Goal: Task Accomplishment & Management: Use online tool/utility

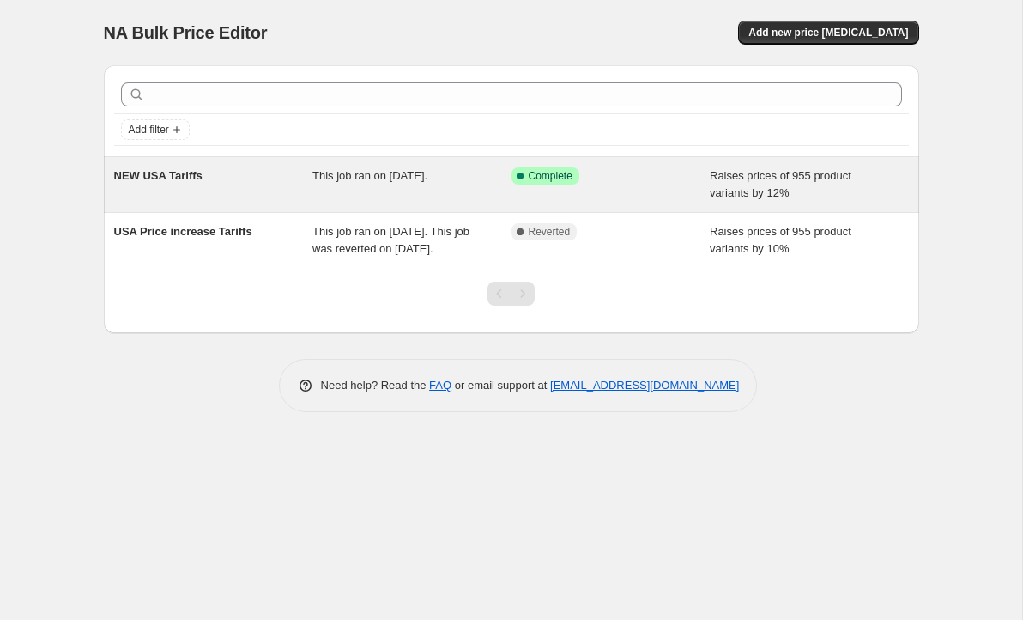
click at [383, 175] on span "This job ran on [DATE]." at bounding box center [369, 175] width 115 height 13
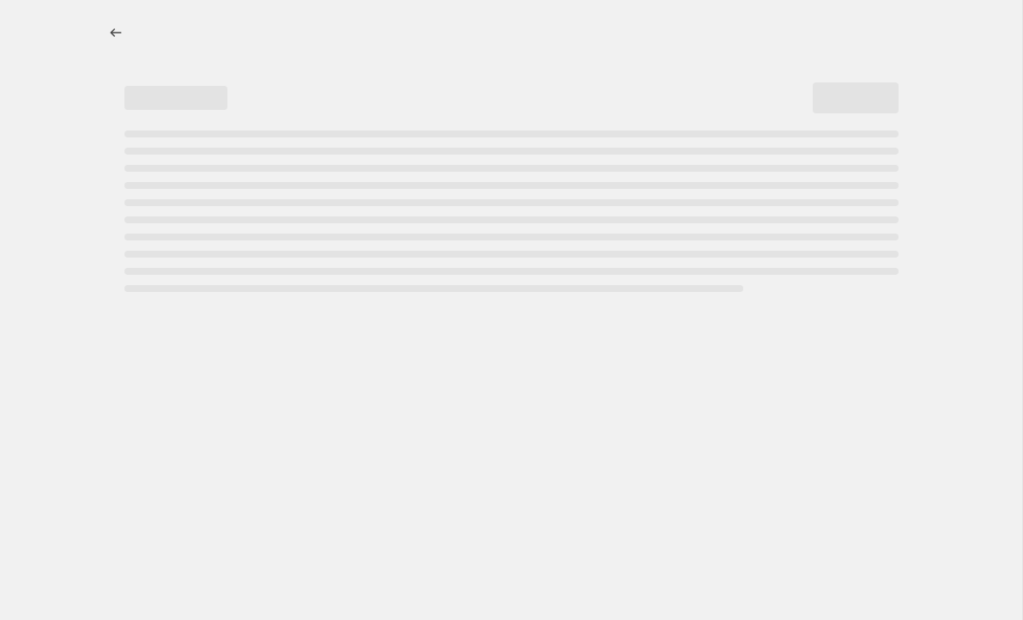
select select "percentage"
select select "no_change"
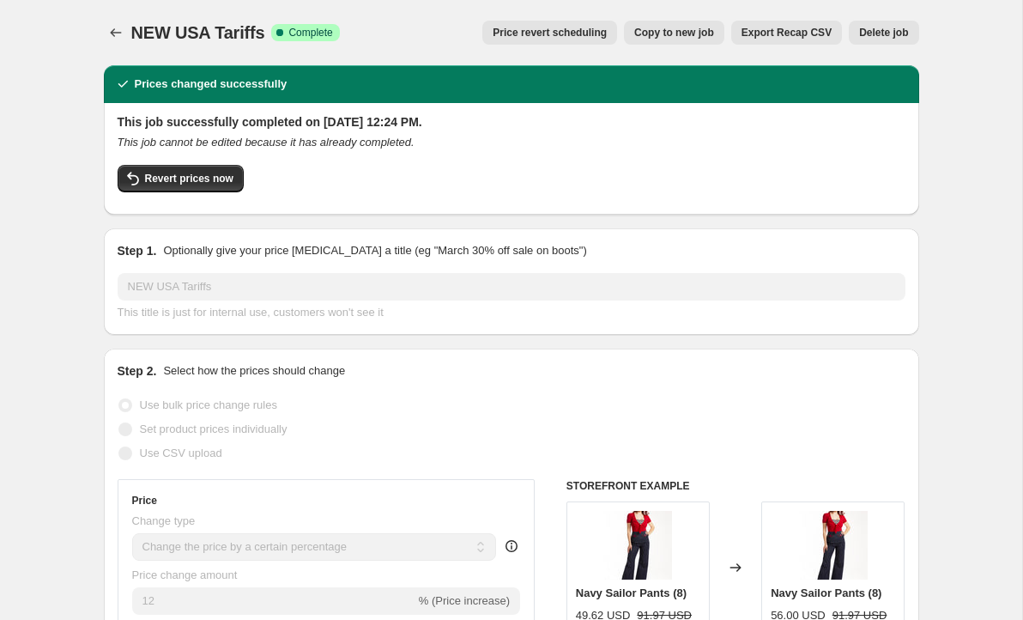
click at [738, 184] on div "Revert prices now" at bounding box center [512, 183] width 788 height 36
click at [676, 179] on div "Revert prices now" at bounding box center [512, 183] width 788 height 36
click at [112, 28] on icon "Price change jobs" at bounding box center [115, 32] width 17 height 17
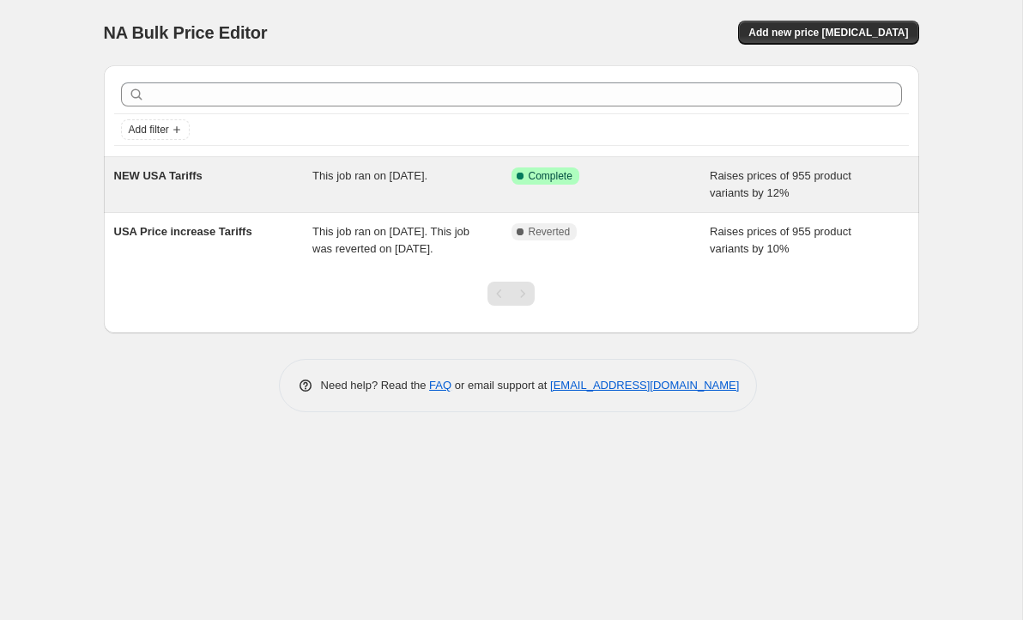
click at [832, 176] on span "Raises prices of 955 product variants by 12%" at bounding box center [781, 184] width 142 height 30
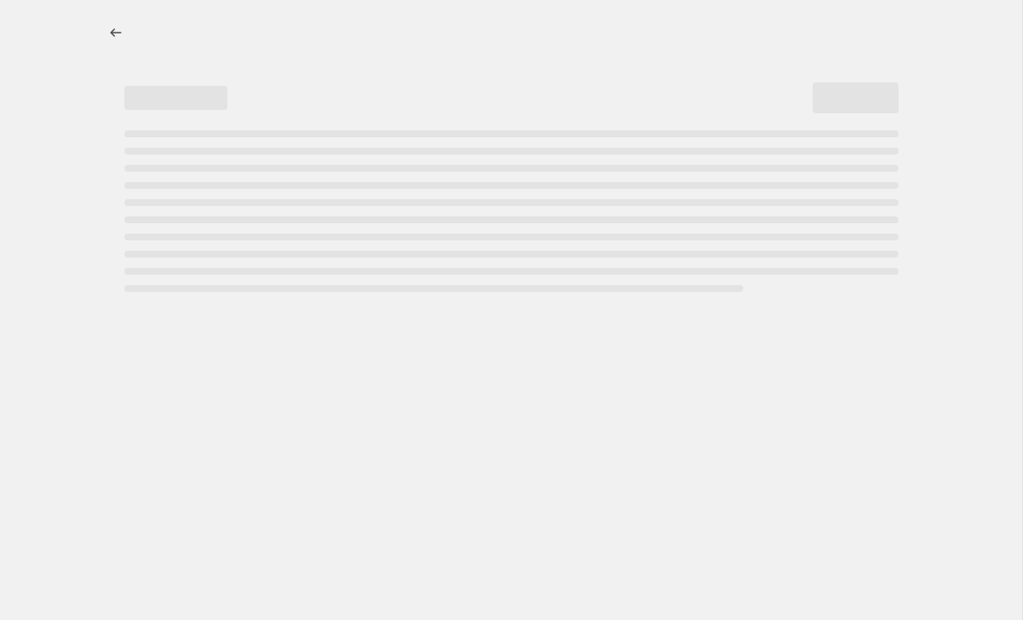
select select "percentage"
select select "no_change"
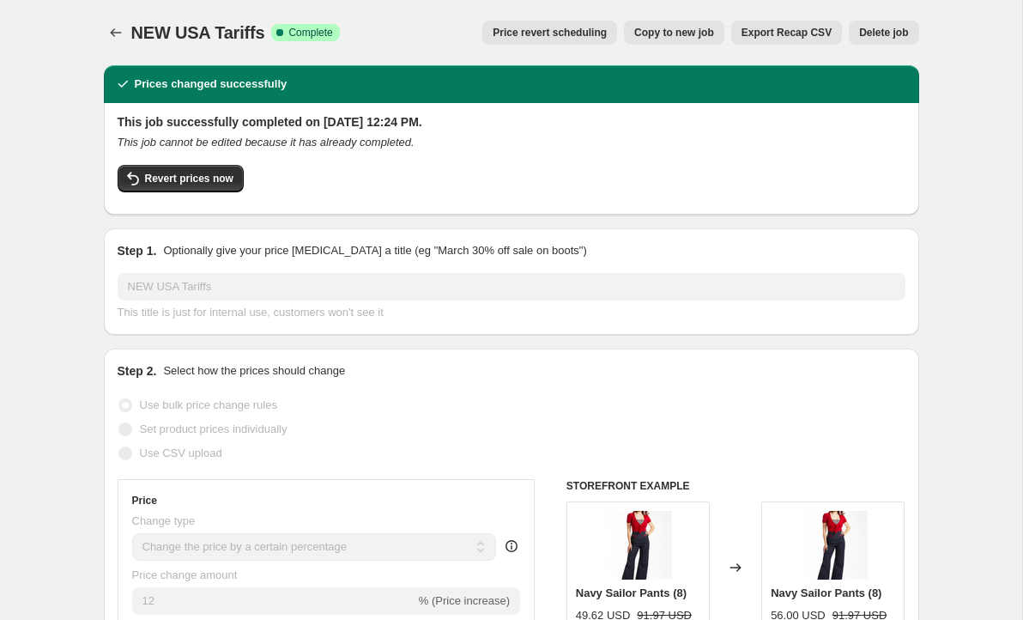
click at [218, 34] on span "NEW USA Tariffs" at bounding box center [198, 32] width 134 height 19
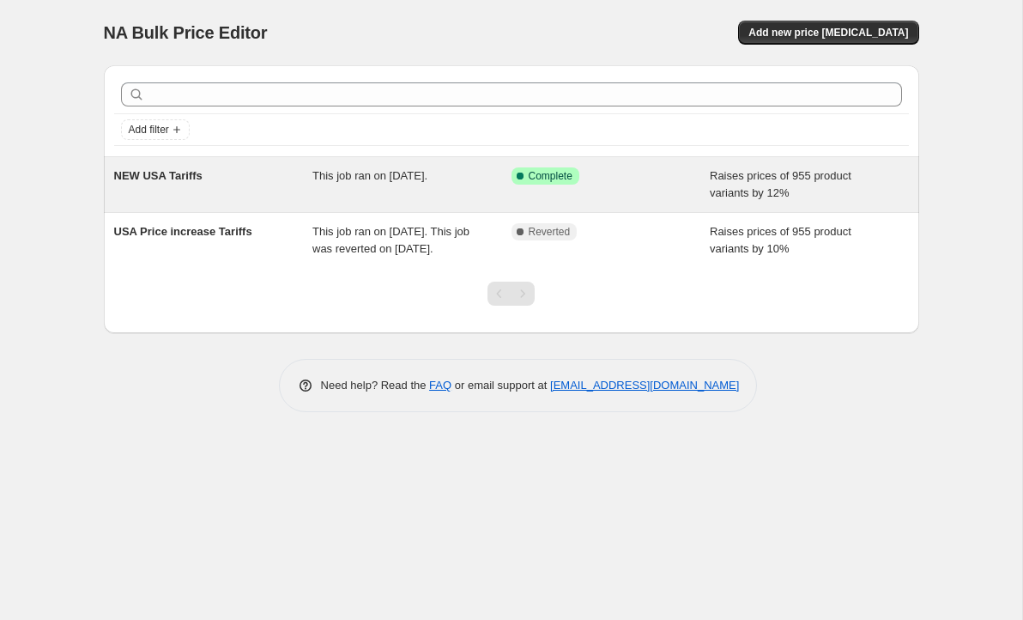
click at [385, 191] on div "This job ran on [DATE]." at bounding box center [411, 184] width 199 height 34
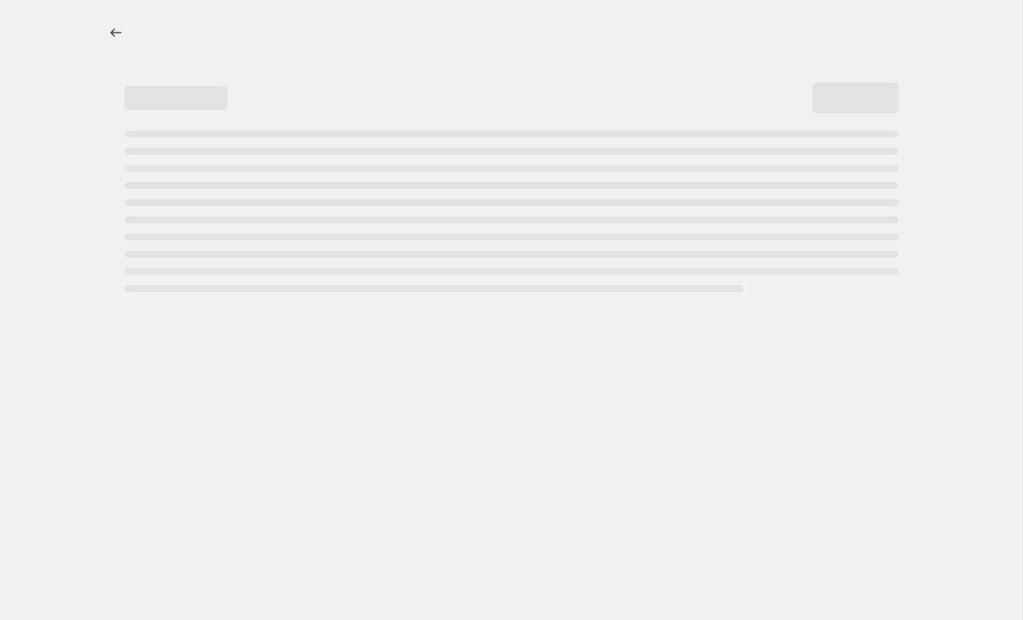
select select "percentage"
select select "no_change"
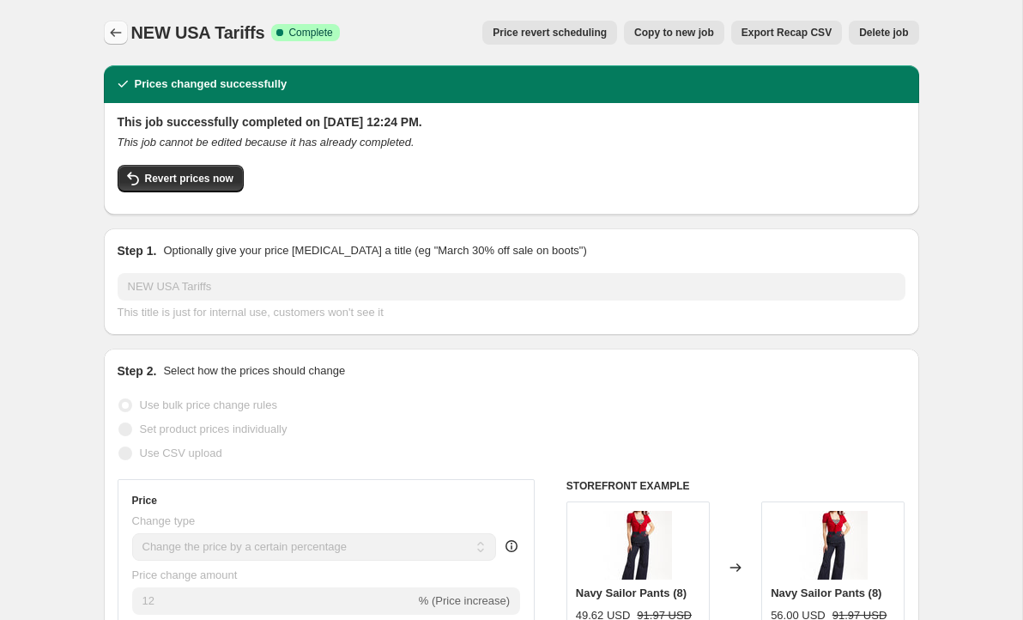
click at [115, 32] on icon "Price change jobs" at bounding box center [115, 32] width 17 height 17
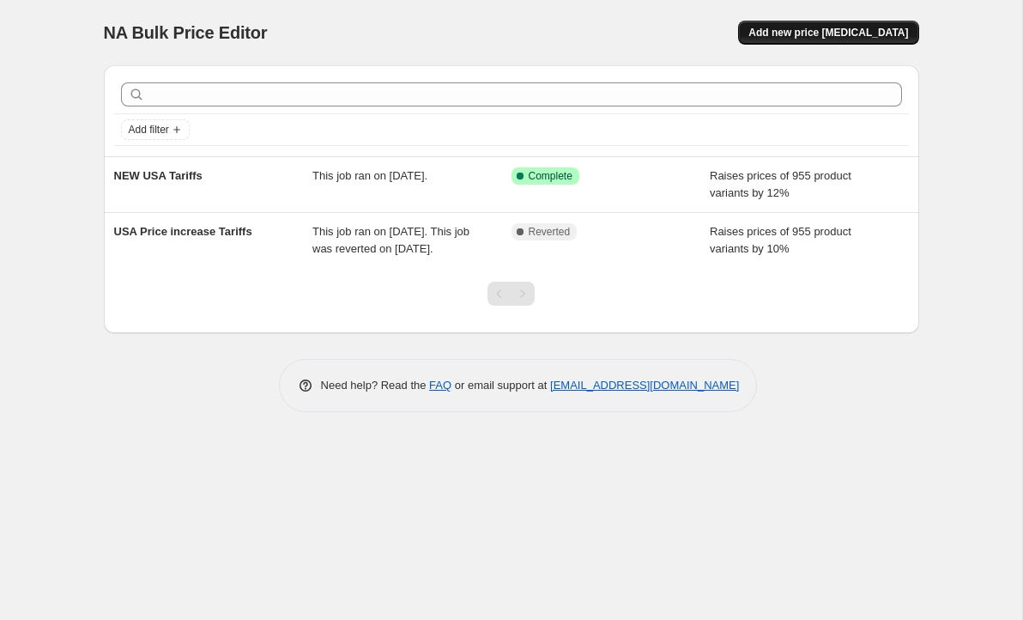
click at [848, 41] on button "Add new price [MEDICAL_DATA]" at bounding box center [828, 33] width 180 height 24
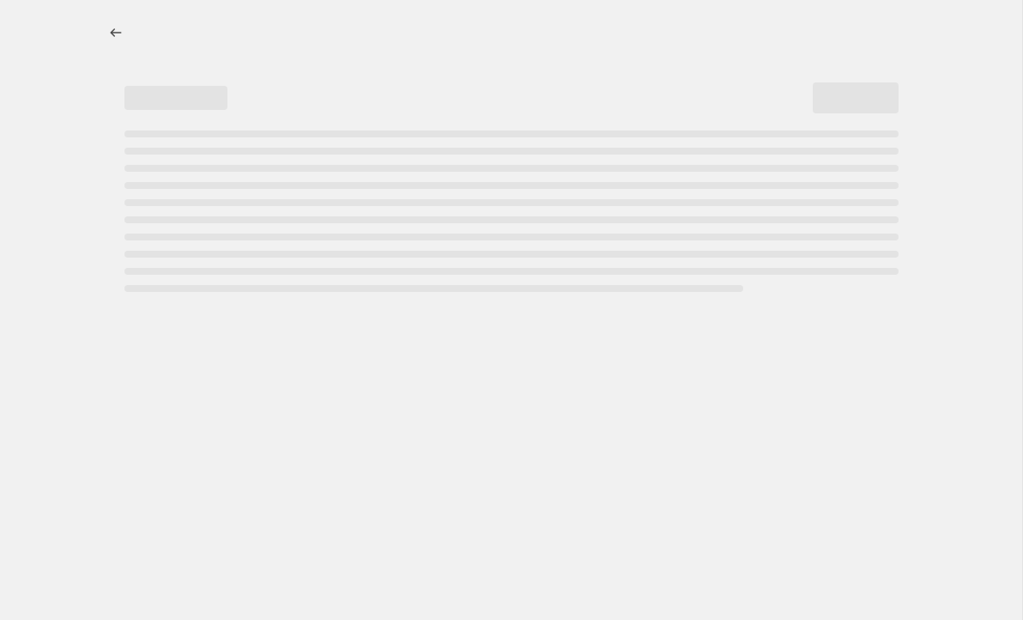
select select "percentage"
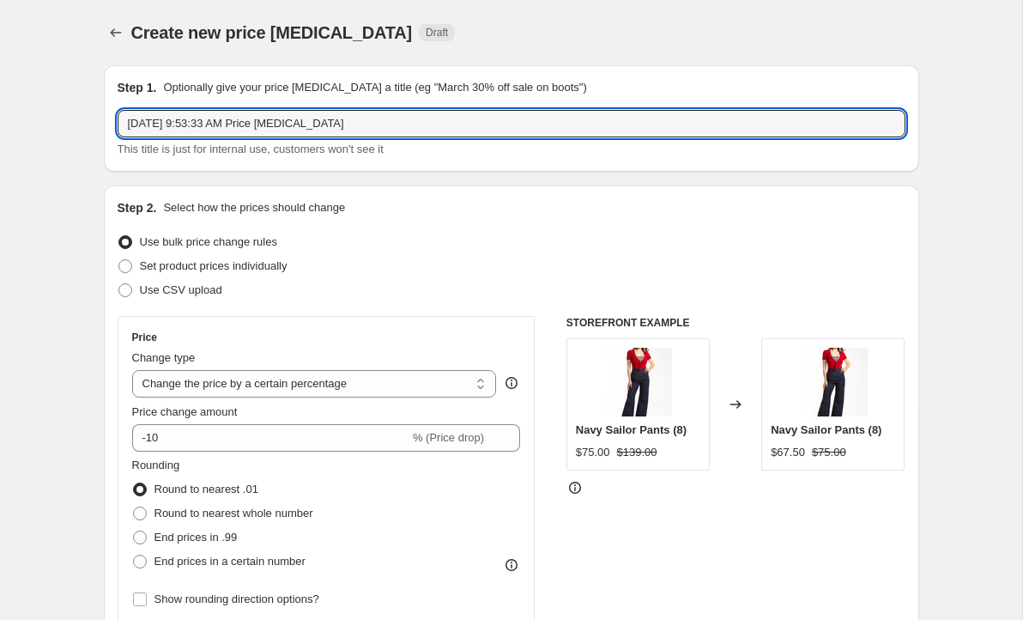
drag, startPoint x: 376, startPoint y: 126, endPoint x: 115, endPoint y: 124, distance: 261.0
click at [115, 124] on div "Step 1. Optionally give your price [MEDICAL_DATA] a title (eg "March 30% off sa…" at bounding box center [511, 118] width 815 height 106
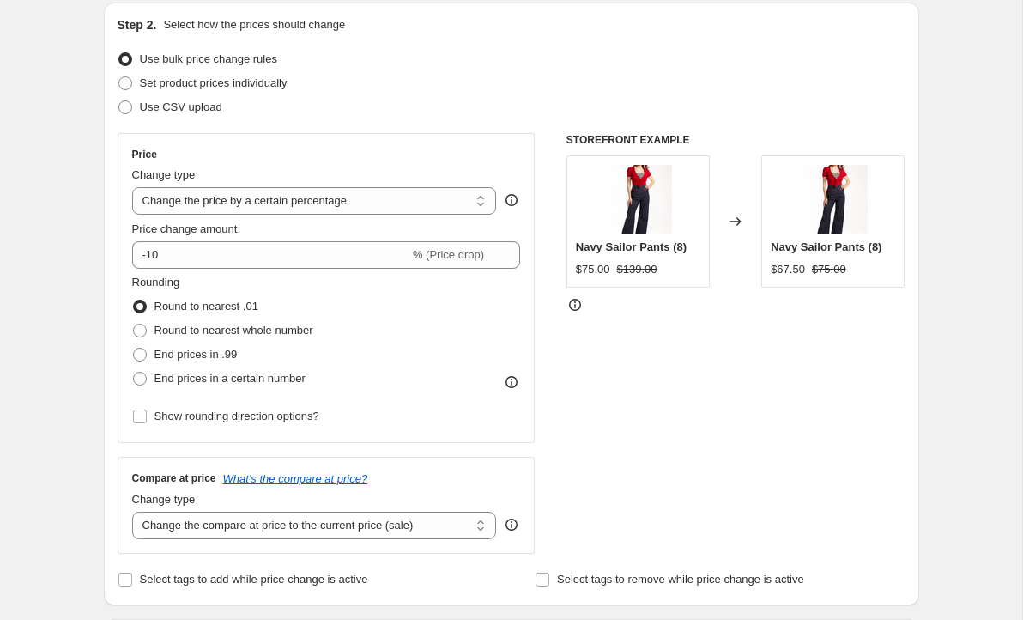
scroll to position [197, 0]
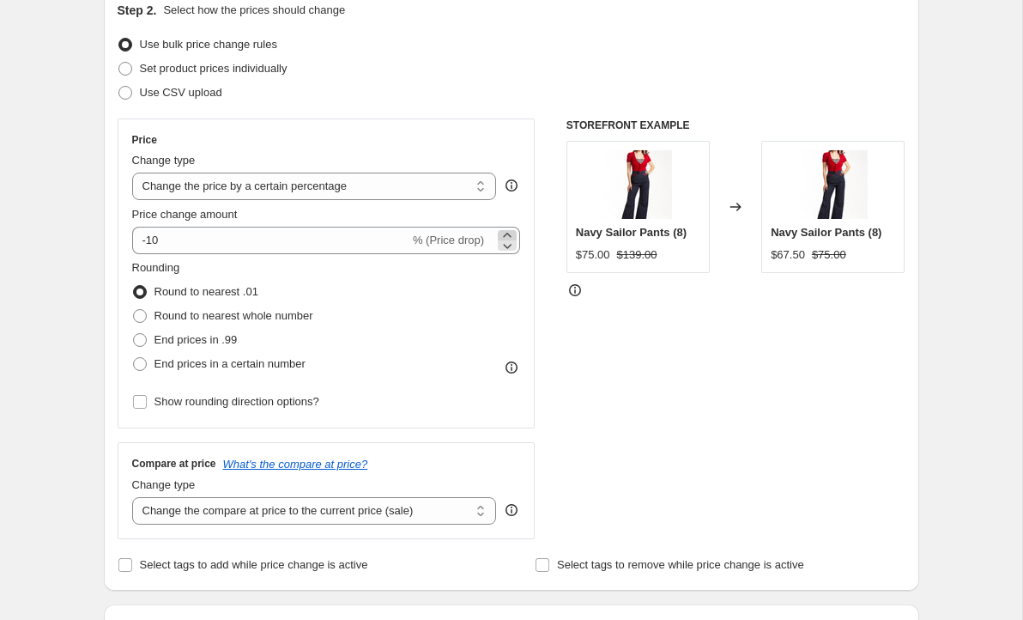
type input "[GEOGRAPHIC_DATA] Tariff rates"
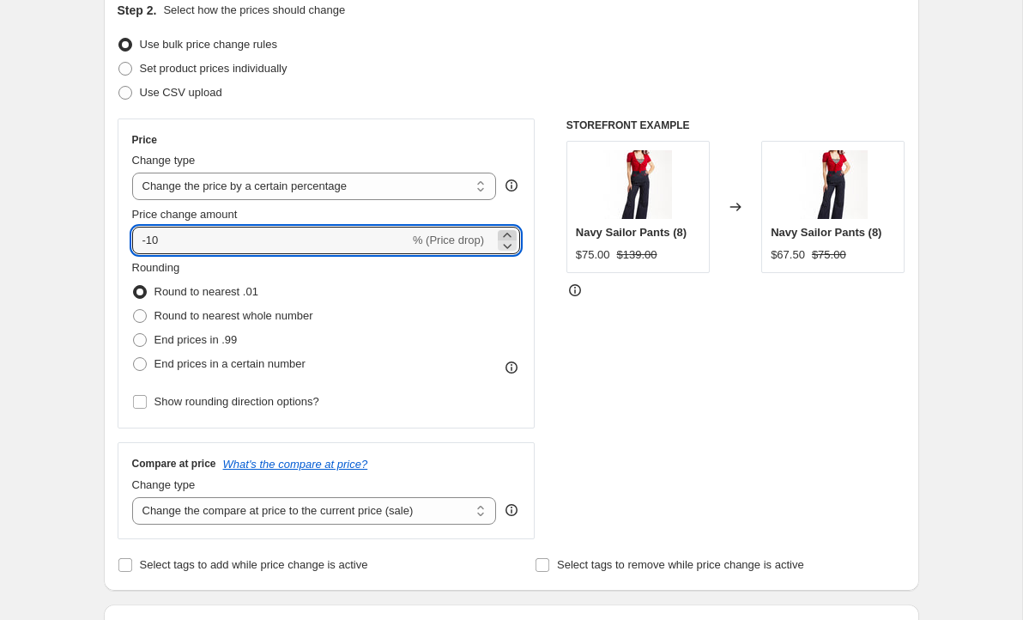
click at [505, 234] on icon at bounding box center [507, 235] width 8 height 4
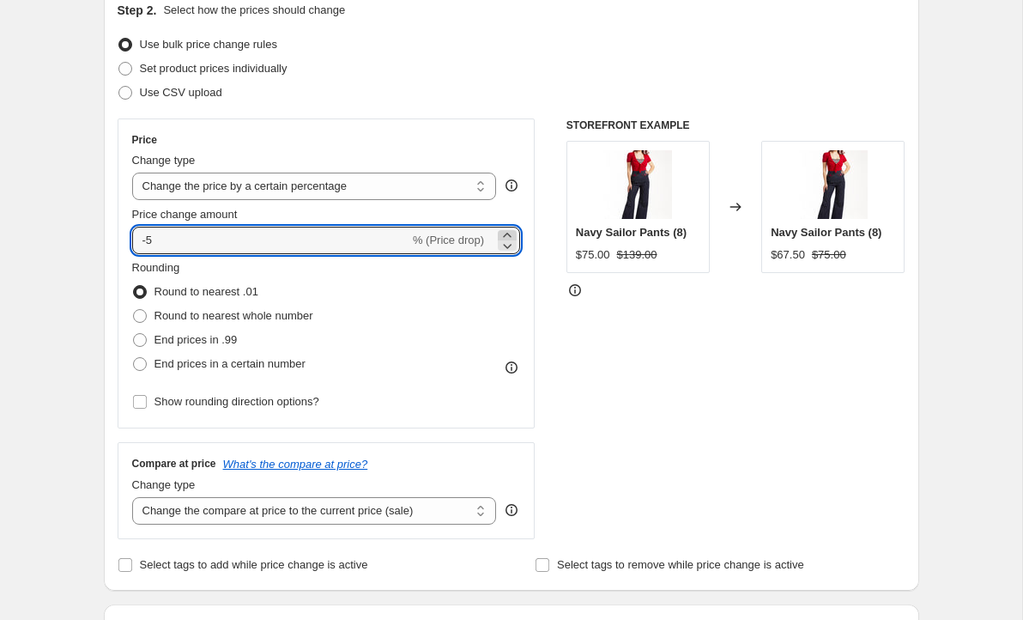
click at [505, 234] on icon at bounding box center [507, 235] width 8 height 4
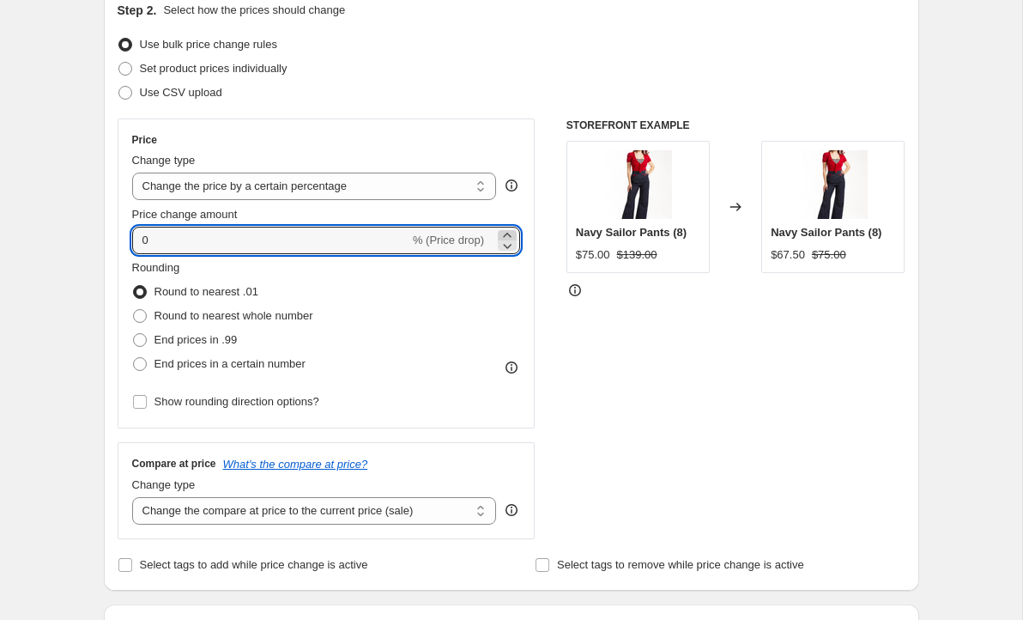
click at [505, 234] on icon at bounding box center [507, 235] width 8 height 4
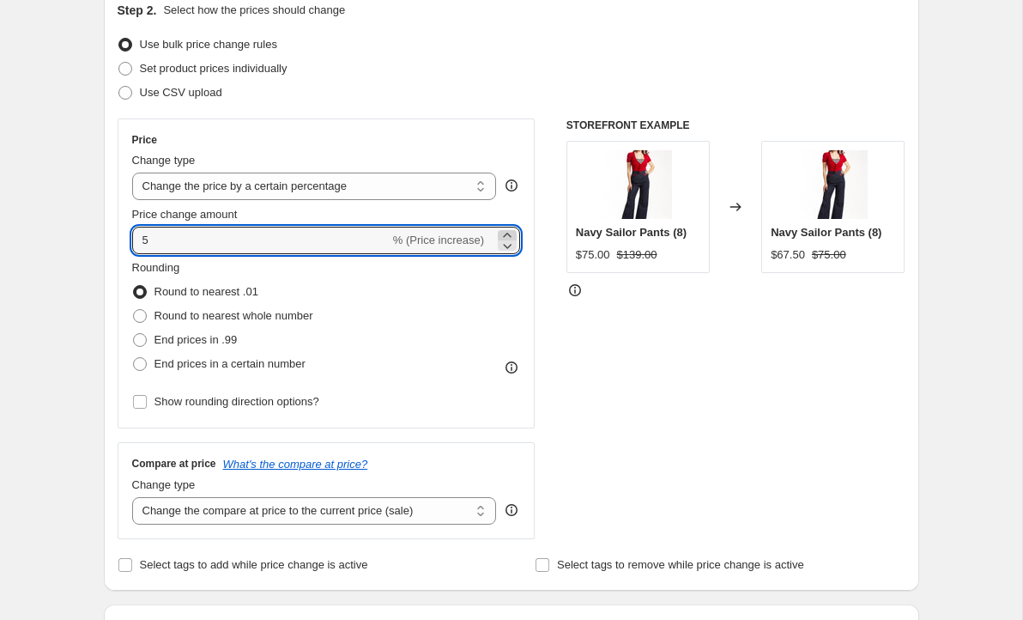
click at [505, 234] on icon at bounding box center [507, 235] width 8 height 4
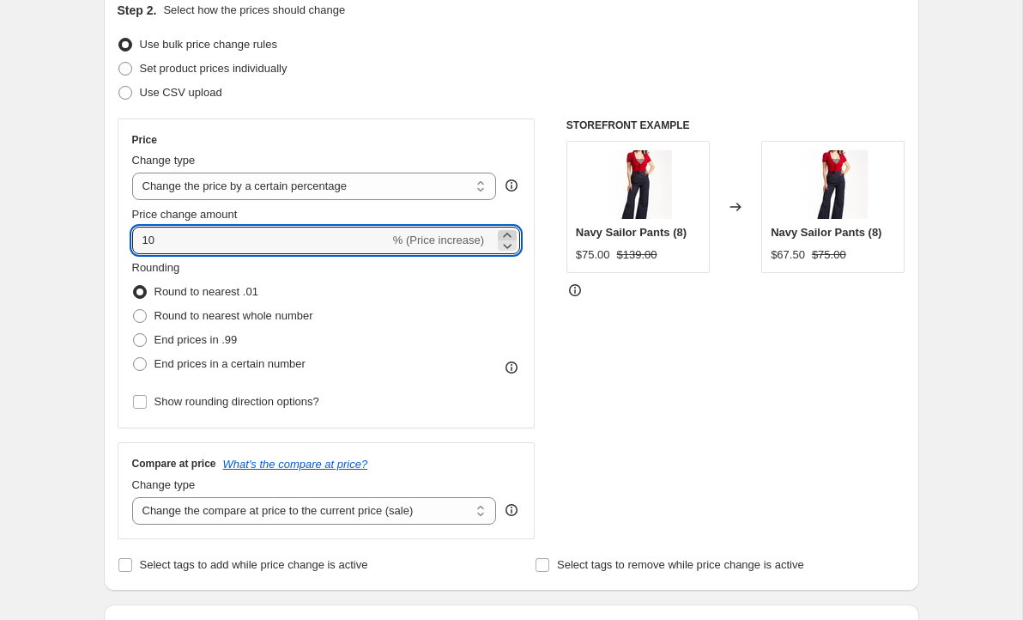
click at [505, 234] on icon at bounding box center [507, 235] width 8 height 4
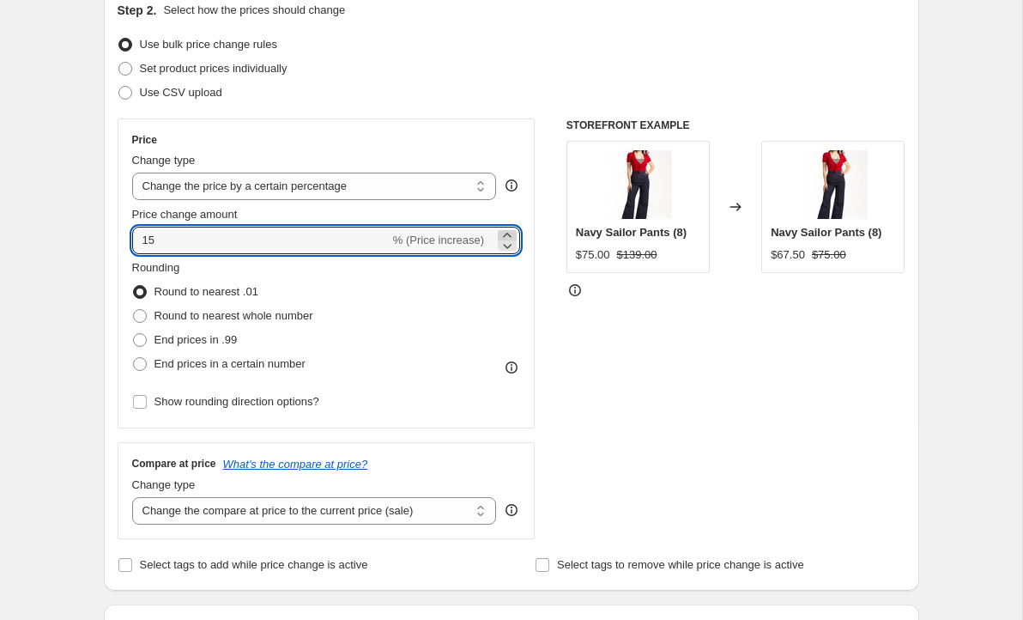
click at [505, 234] on icon at bounding box center [507, 235] width 8 height 4
click at [507, 246] on icon at bounding box center [507, 245] width 17 height 17
type input "16"
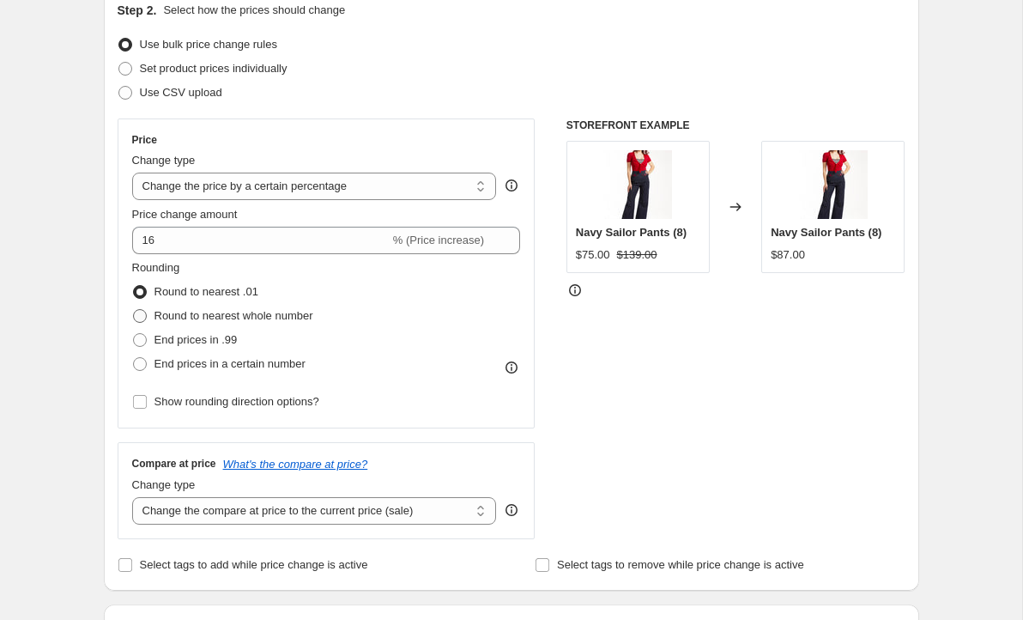
click at [139, 314] on span at bounding box center [140, 316] width 14 height 14
click at [134, 310] on input "Round to nearest whole number" at bounding box center [133, 309] width 1 height 1
radio input "true"
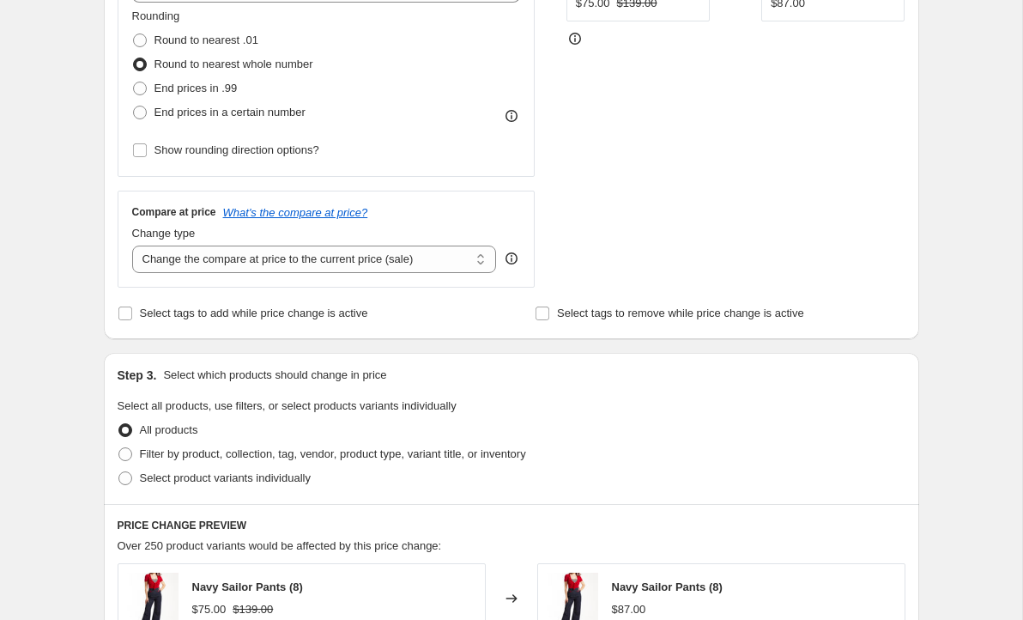
scroll to position [451, 0]
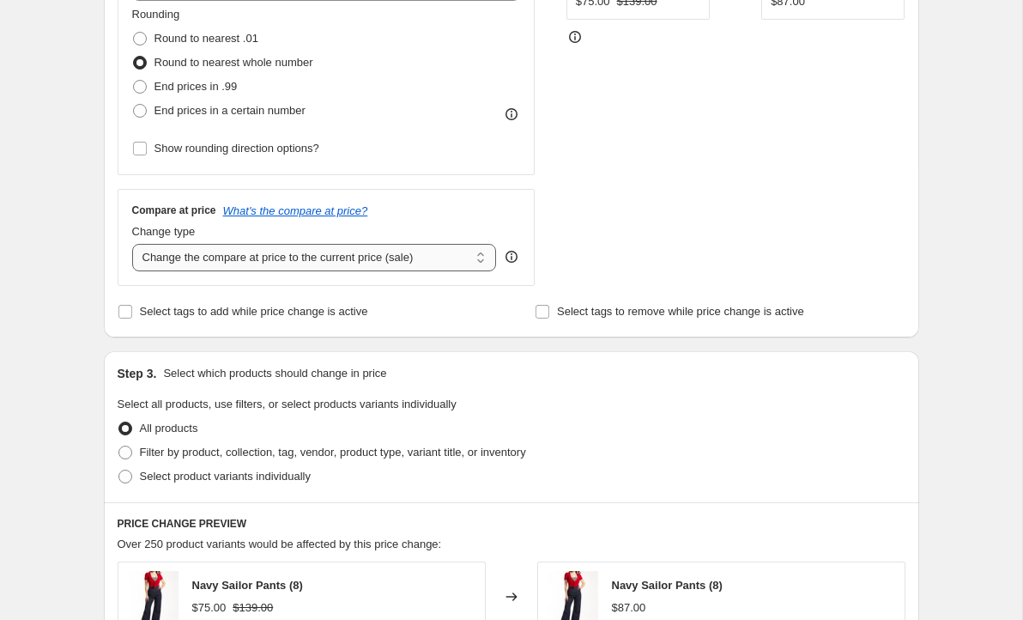
click at [408, 258] on select "Change the compare at price to the current price (sale) Change the compare at p…" at bounding box center [314, 257] width 365 height 27
select select "no_change"
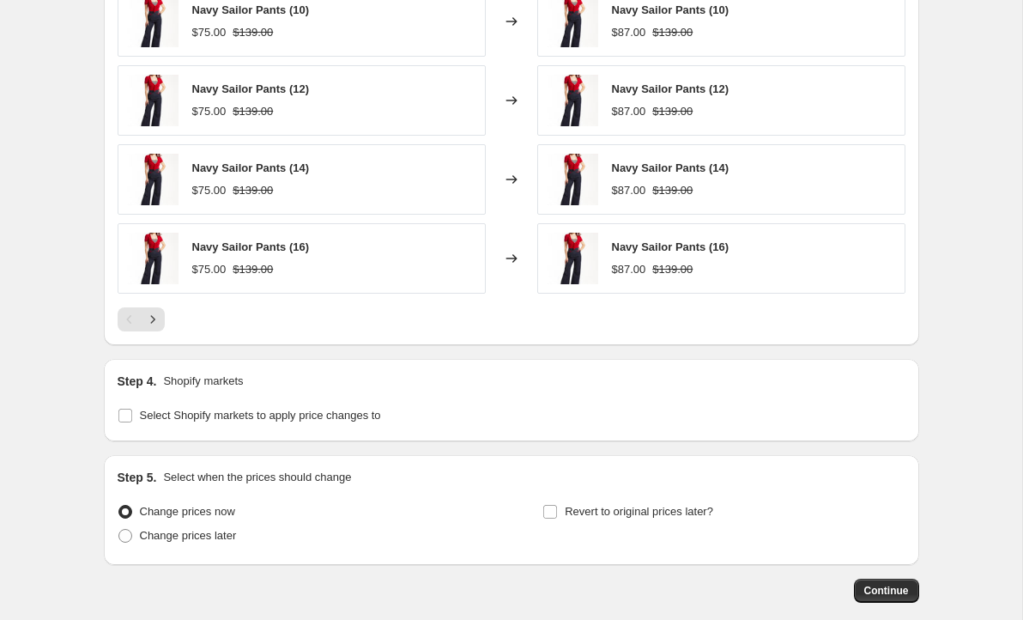
scroll to position [1191, 0]
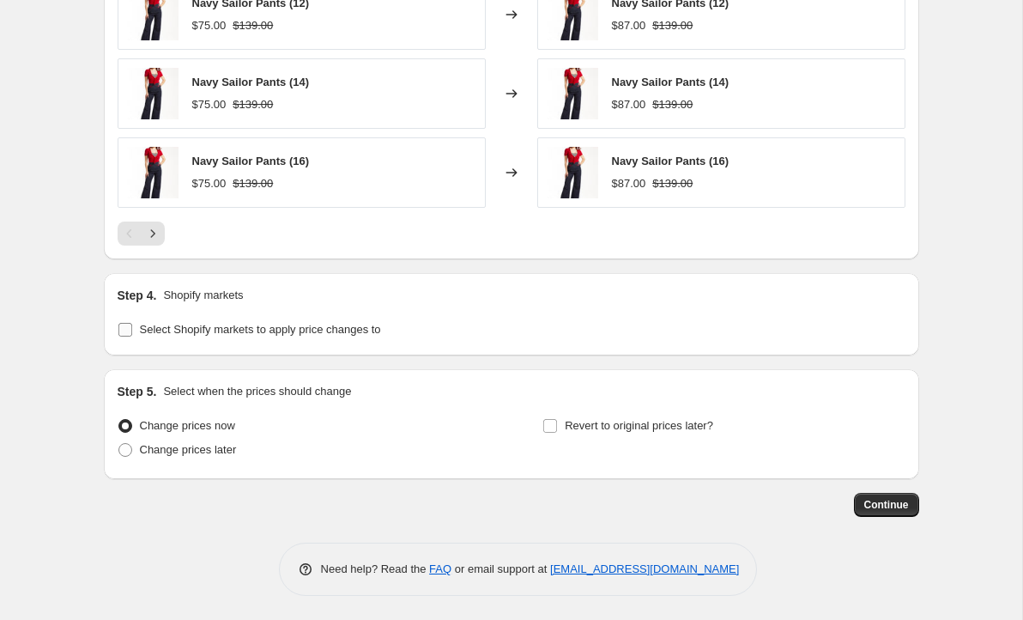
click at [124, 324] on input "Select Shopify markets to apply price changes to" at bounding box center [125, 330] width 14 height 14
checkbox input "true"
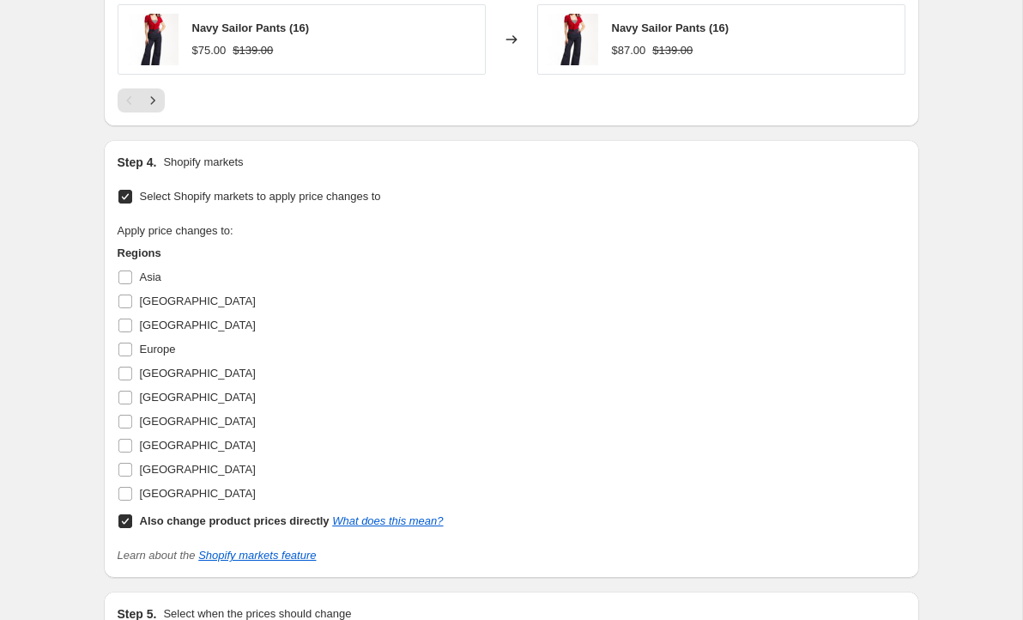
scroll to position [1327, 0]
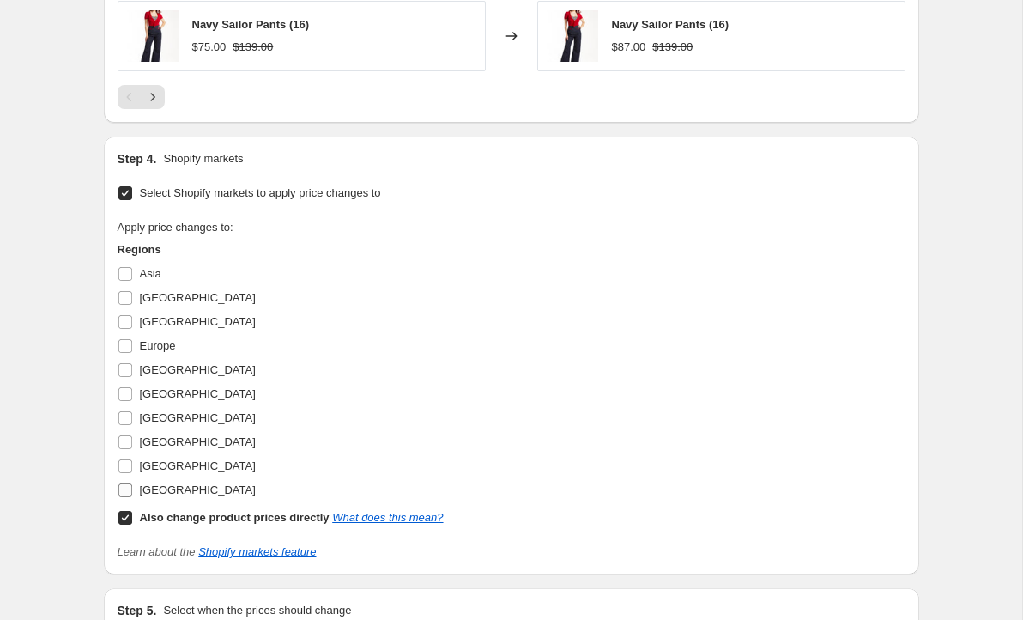
click at [124, 487] on input "[GEOGRAPHIC_DATA]" at bounding box center [125, 490] width 14 height 14
checkbox input "true"
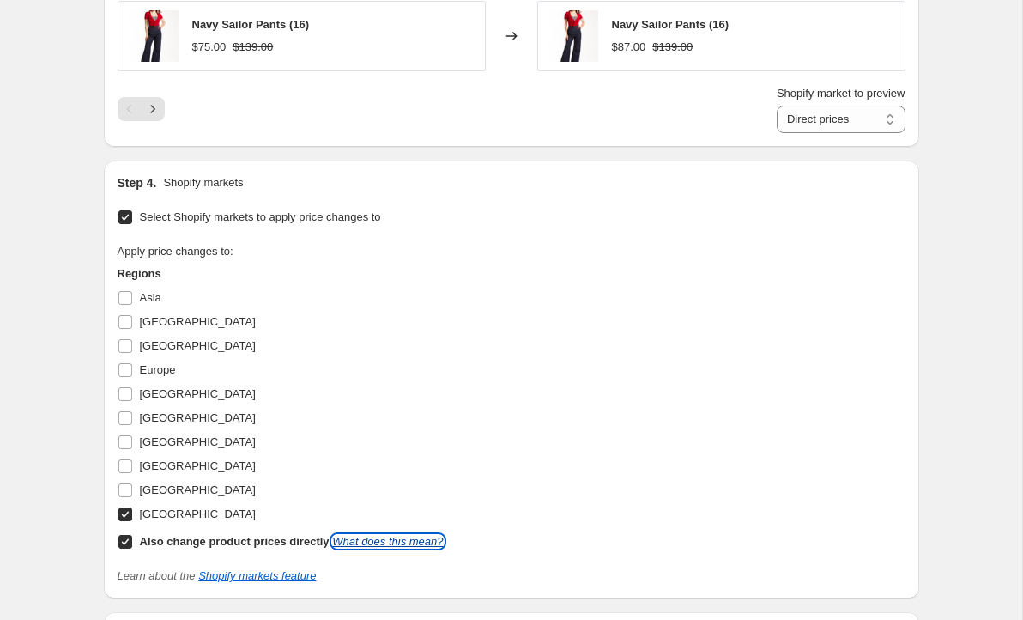
click at [411, 536] on link "What does this mean?" at bounding box center [387, 541] width 111 height 13
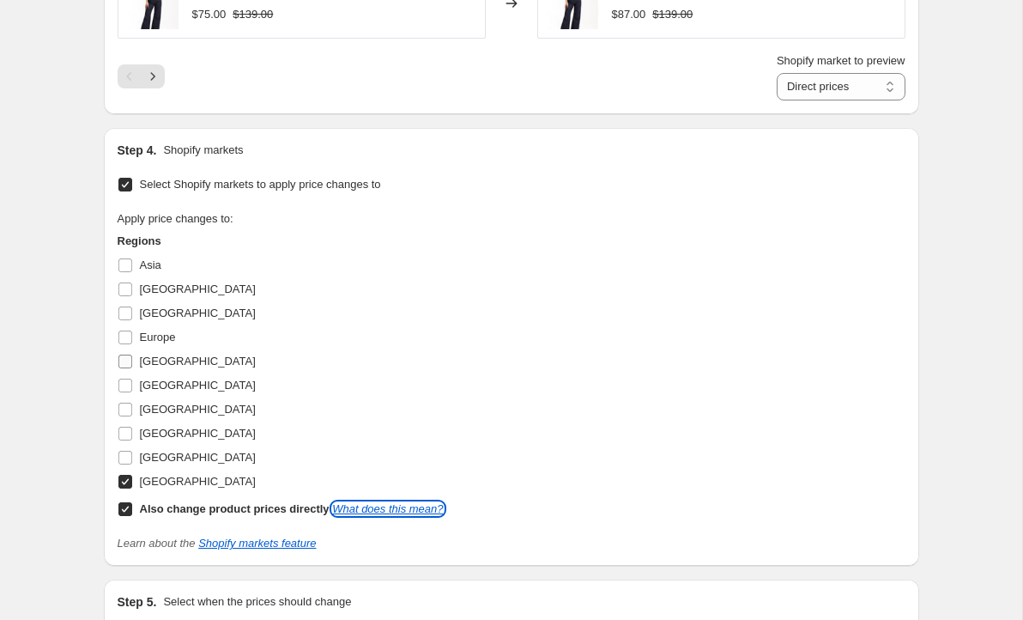
scroll to position [1365, 0]
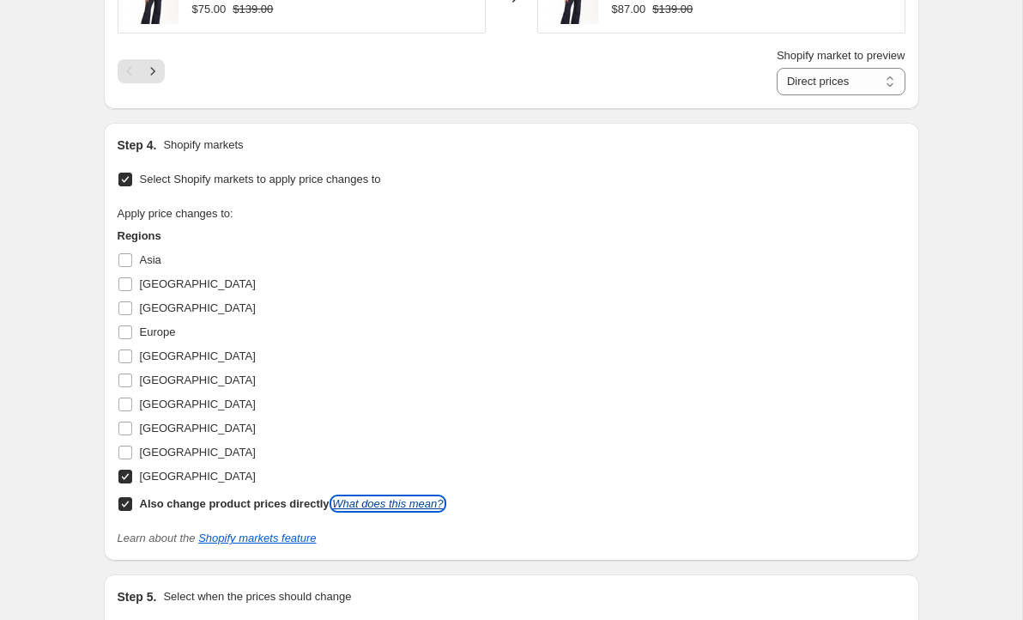
click at [399, 502] on link "What does this mean?" at bounding box center [387, 503] width 111 height 13
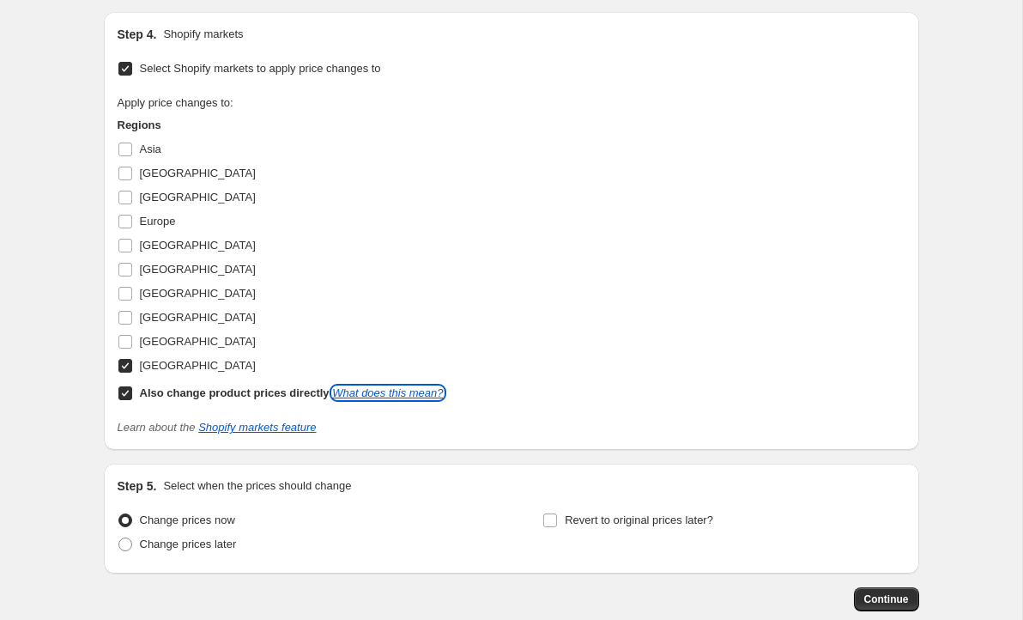
scroll to position [1570, 0]
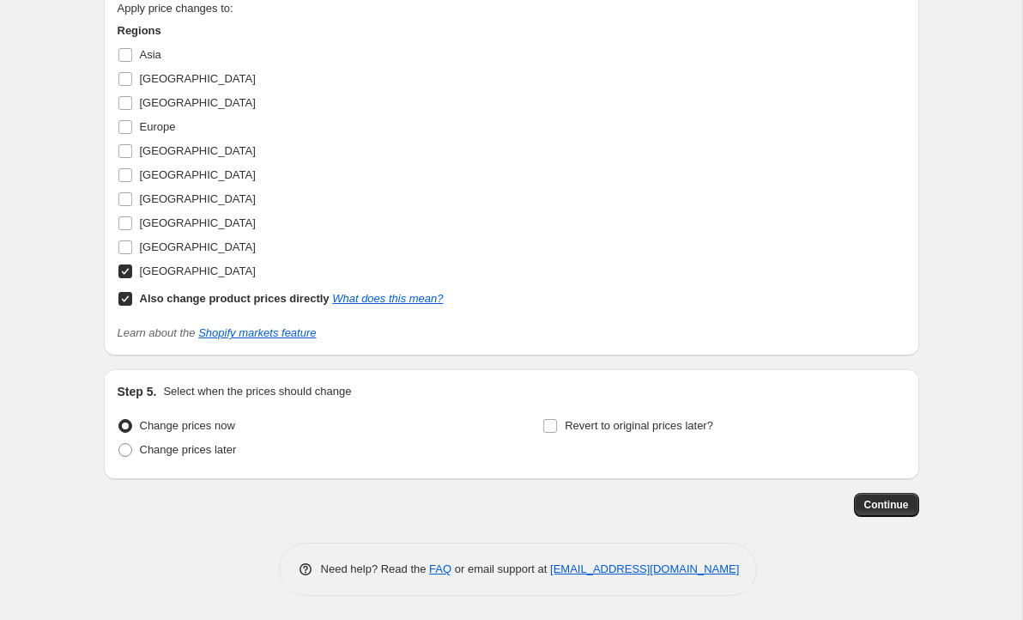
click at [889, 506] on span "Continue" at bounding box center [886, 505] width 45 height 14
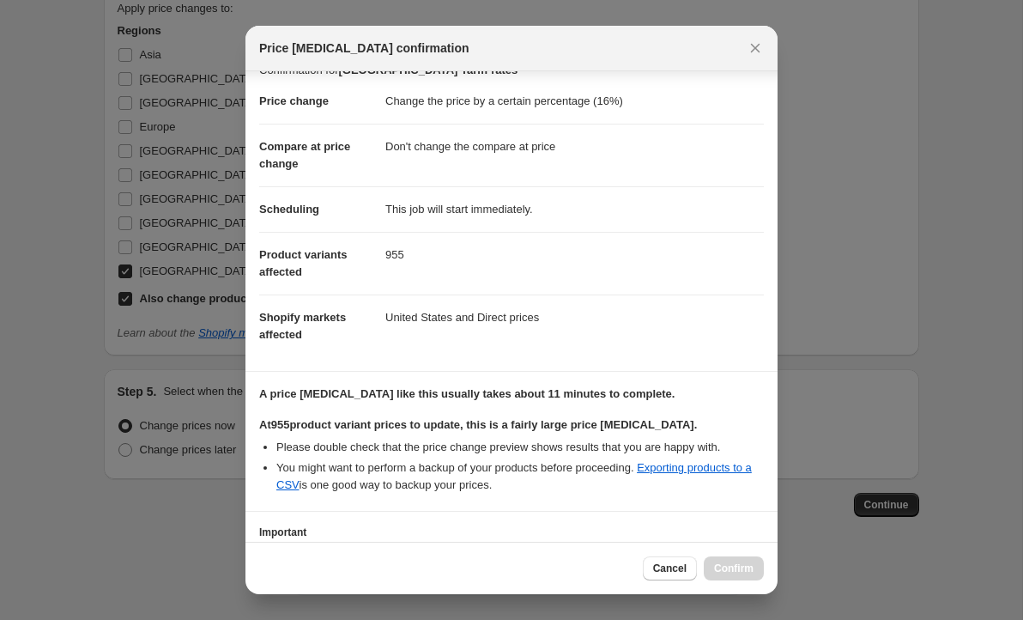
scroll to position [154, 0]
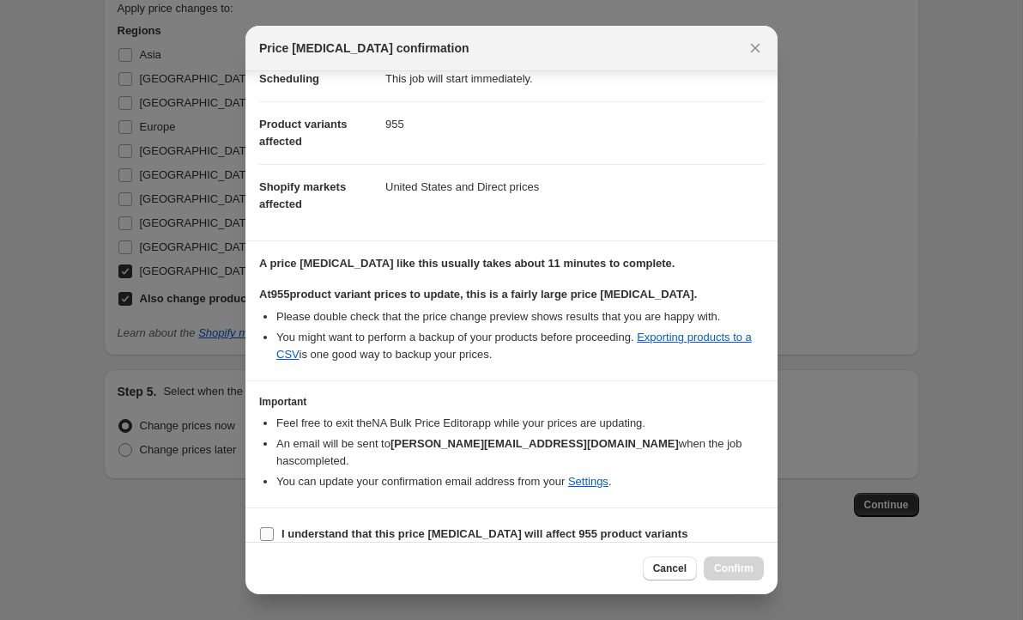
click at [266, 527] on input "I understand that this price [MEDICAL_DATA] will affect 955 product variants" at bounding box center [267, 534] width 14 height 14
checkbox input "true"
click at [730, 570] on span "Confirm" at bounding box center [733, 568] width 39 height 14
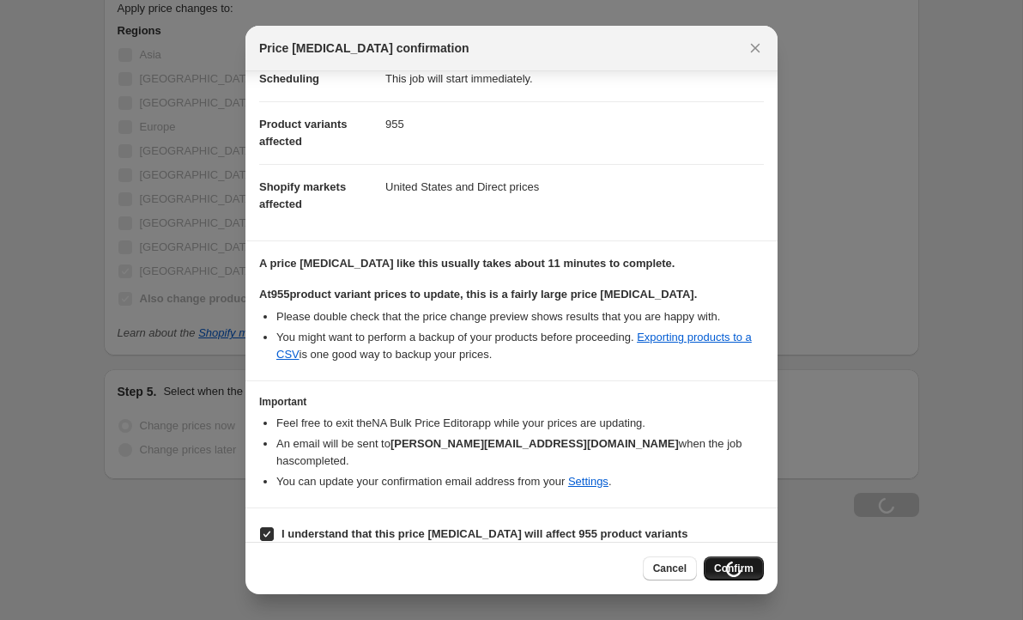
type input "[GEOGRAPHIC_DATA] Tariff rates"
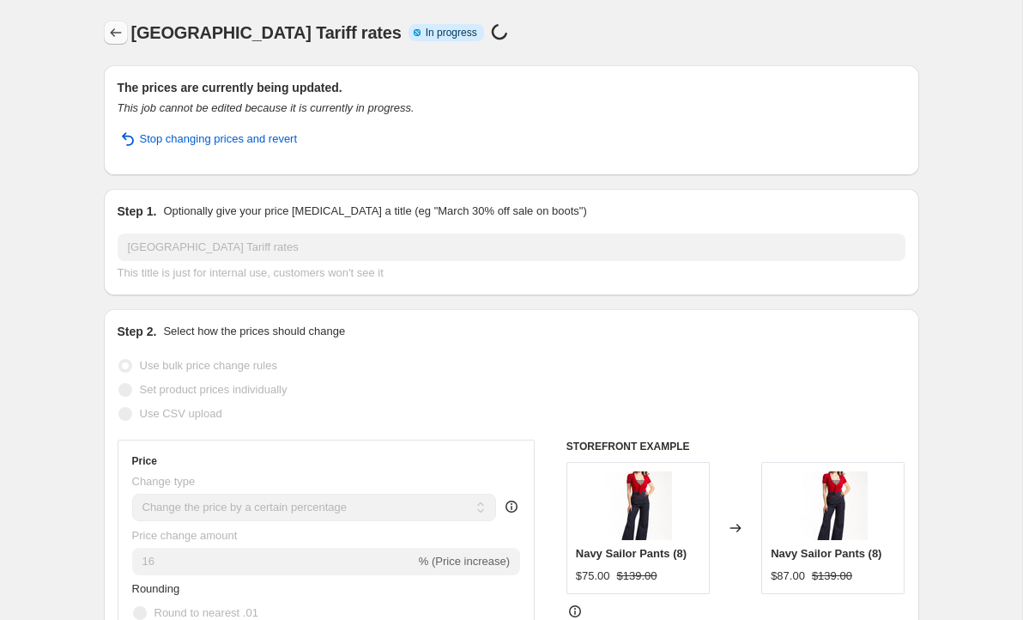
click at [112, 29] on icon "Price change jobs" at bounding box center [115, 32] width 17 height 17
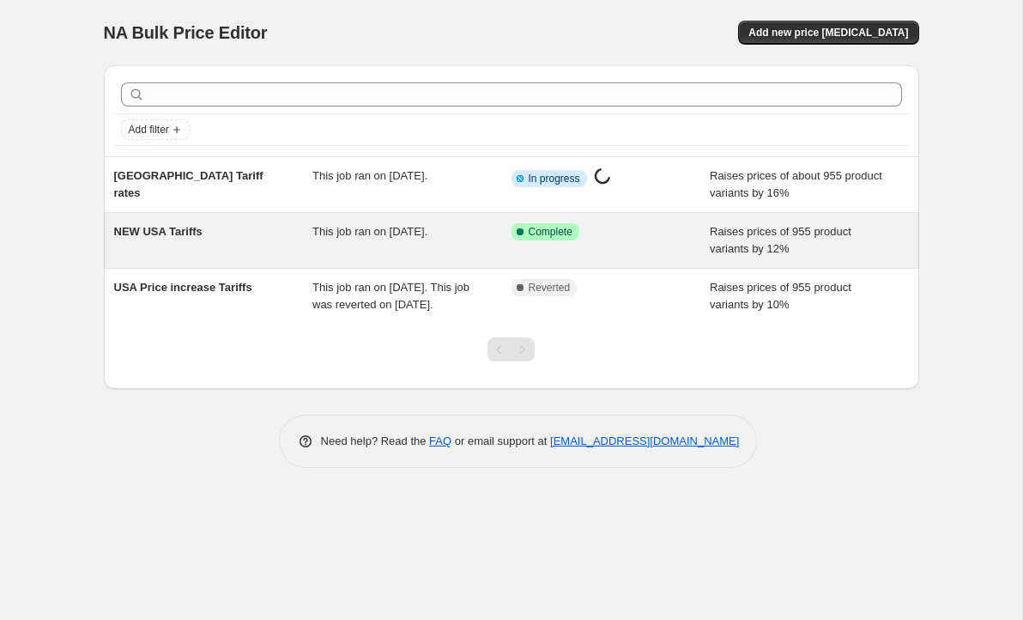
click at [605, 235] on div "Success Complete Complete" at bounding box center [598, 231] width 173 height 17
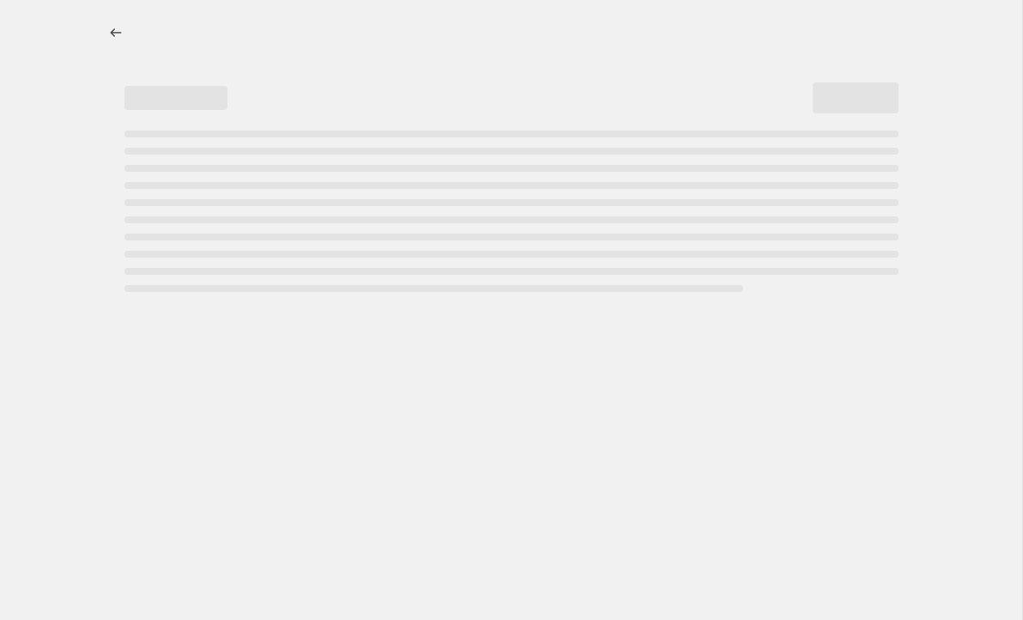
select select "percentage"
select select "no_change"
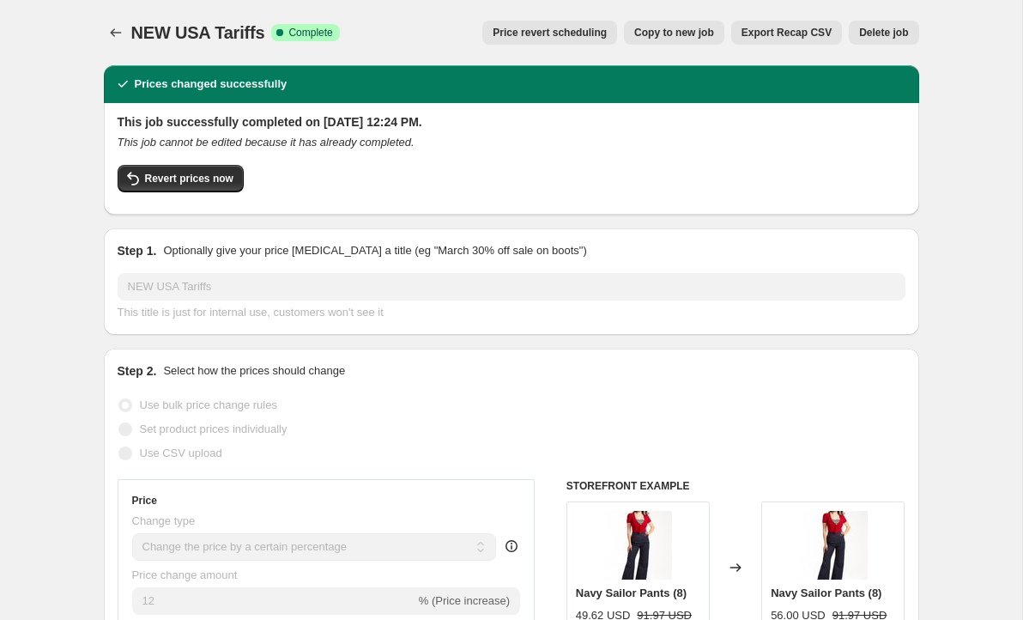
click at [885, 40] on button "Delete job" at bounding box center [884, 33] width 70 height 24
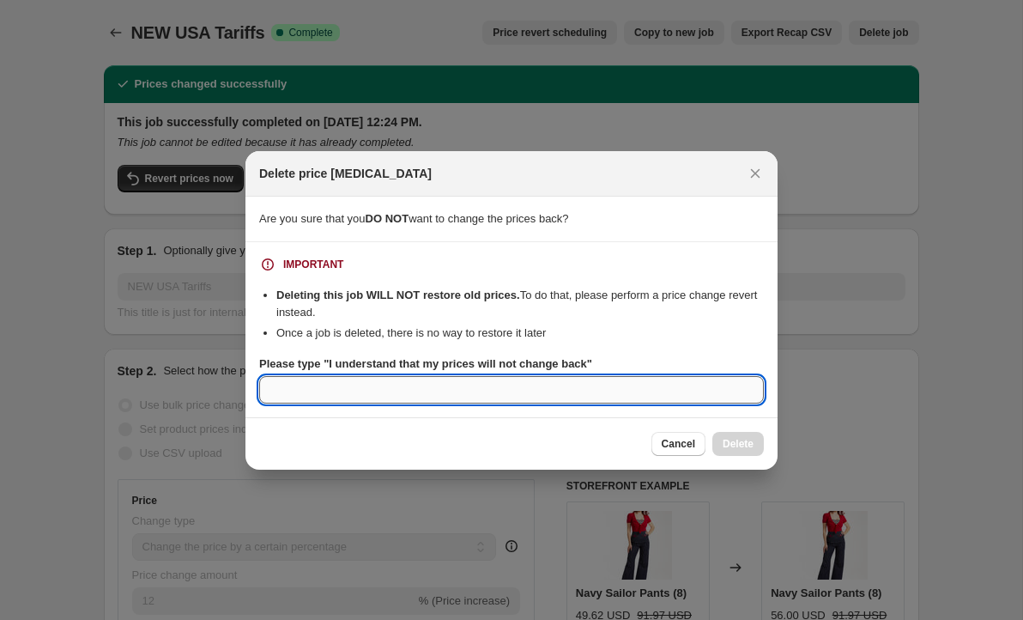
click at [373, 390] on input "Please type "I understand that my prices will not change back"" at bounding box center [511, 389] width 505 height 27
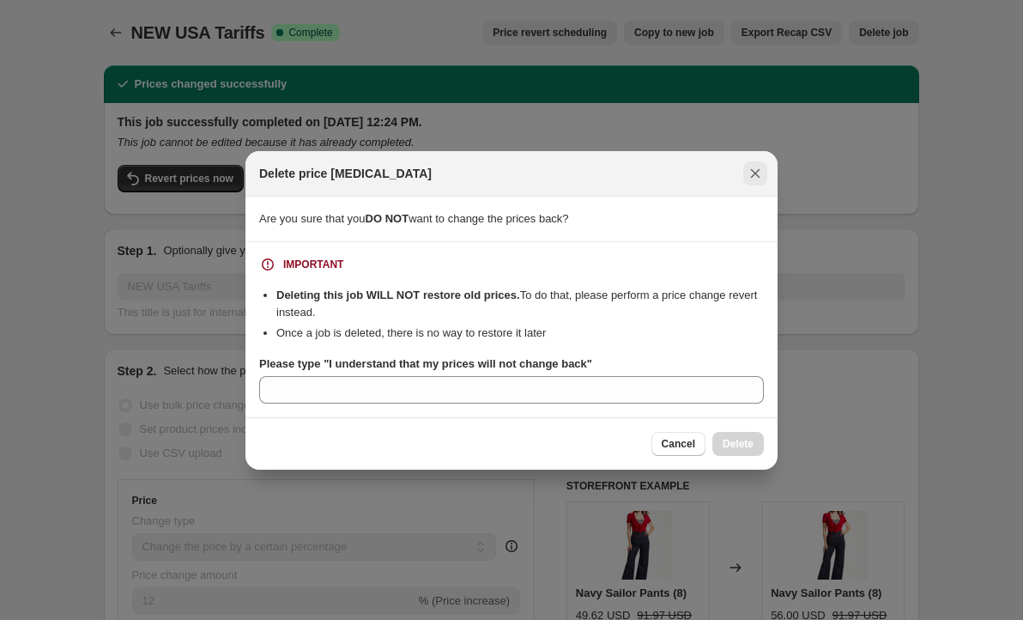
click at [747, 178] on icon "Close" at bounding box center [755, 173] width 17 height 17
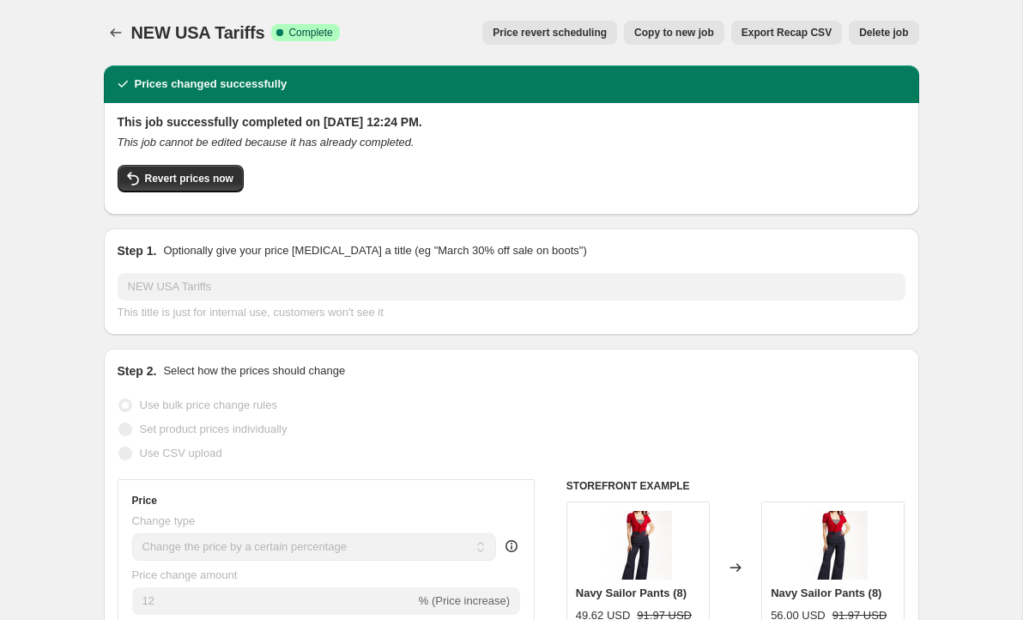
click at [576, 39] on span "Price revert scheduling" at bounding box center [550, 33] width 114 height 14
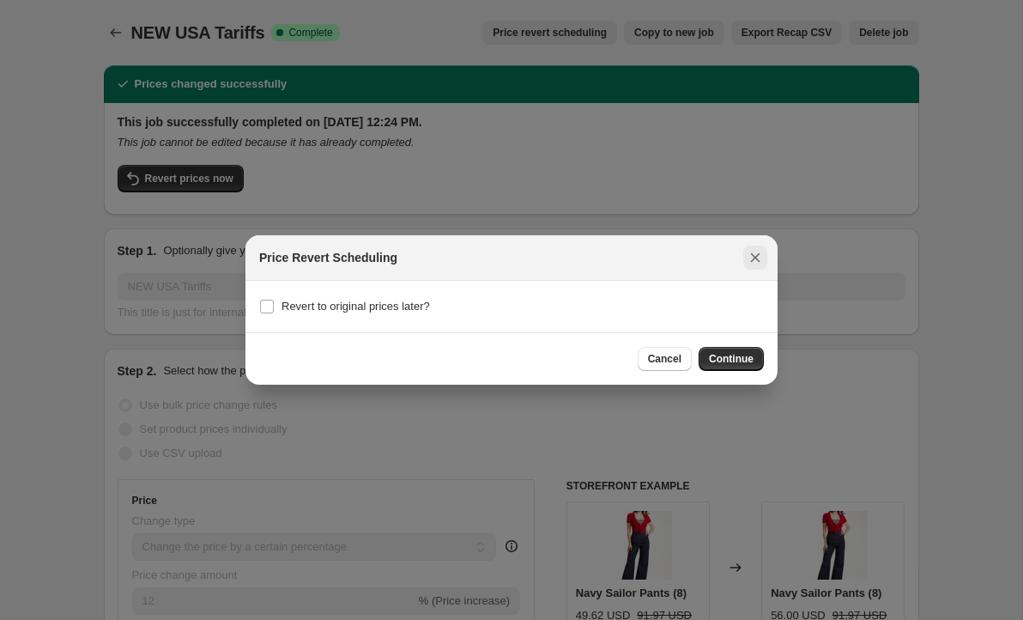
click at [755, 260] on icon "Close" at bounding box center [755, 257] width 17 height 17
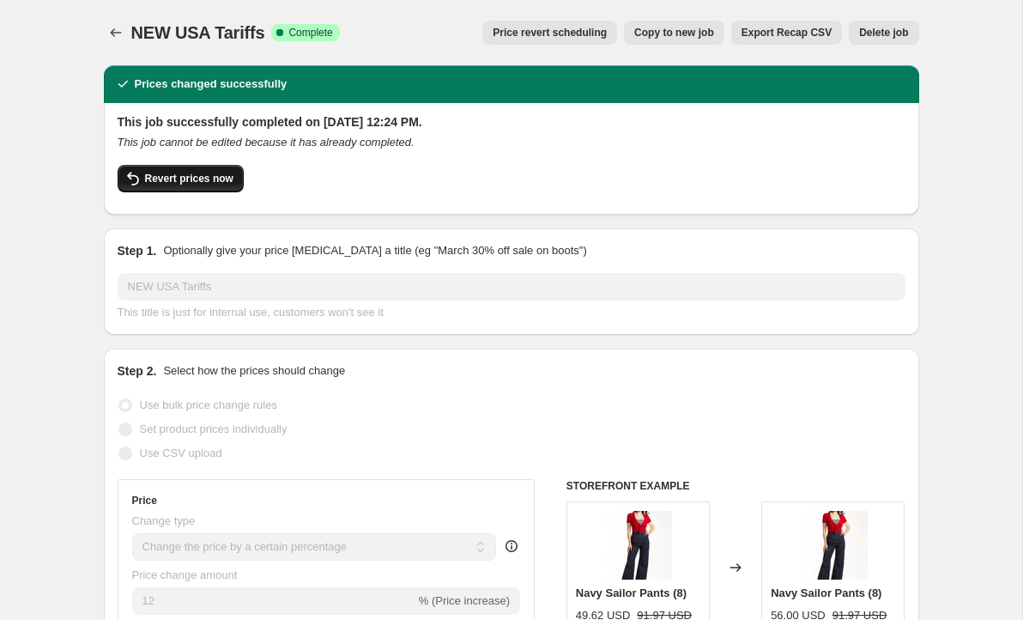
click at [195, 185] on span "Revert prices now" at bounding box center [189, 179] width 88 height 14
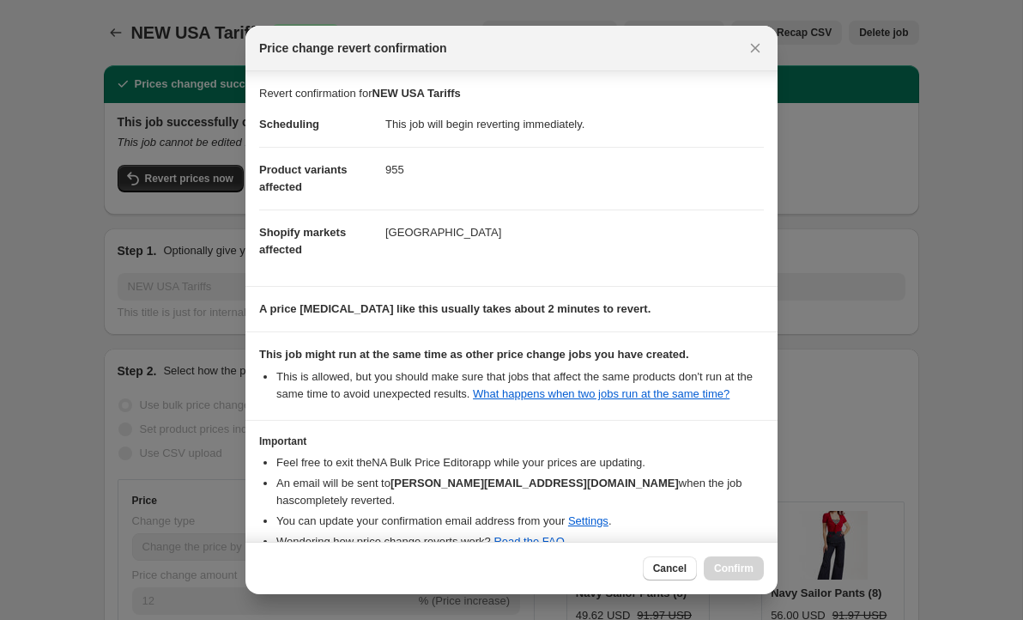
scroll to position [94, 0]
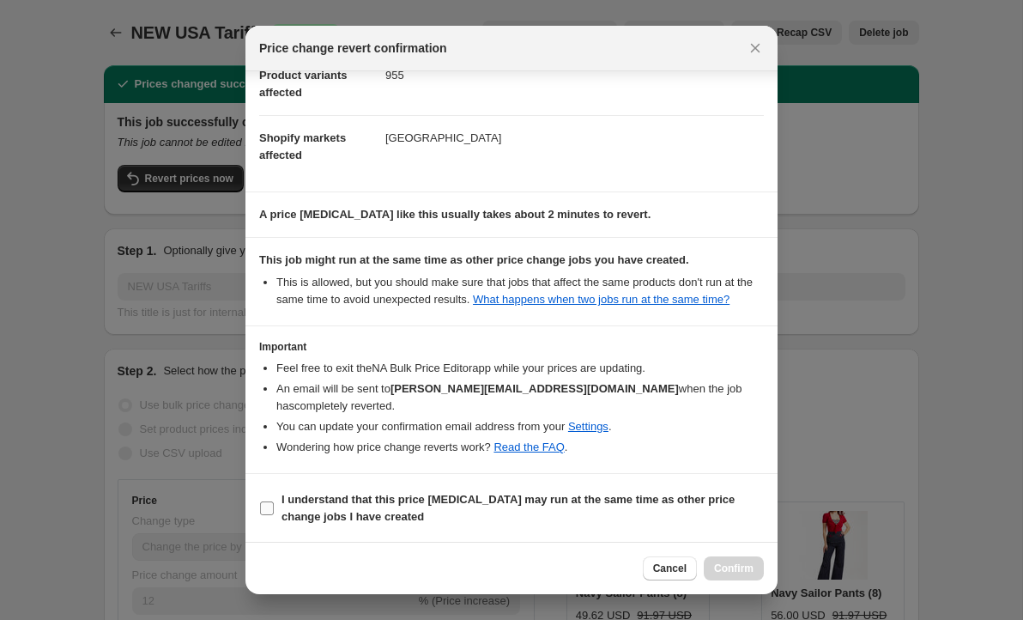
click at [265, 504] on input "I understand that this price [MEDICAL_DATA] may run at the same time as other p…" at bounding box center [267, 508] width 14 height 14
checkbox input "true"
click at [735, 564] on span "Confirm" at bounding box center [733, 568] width 39 height 14
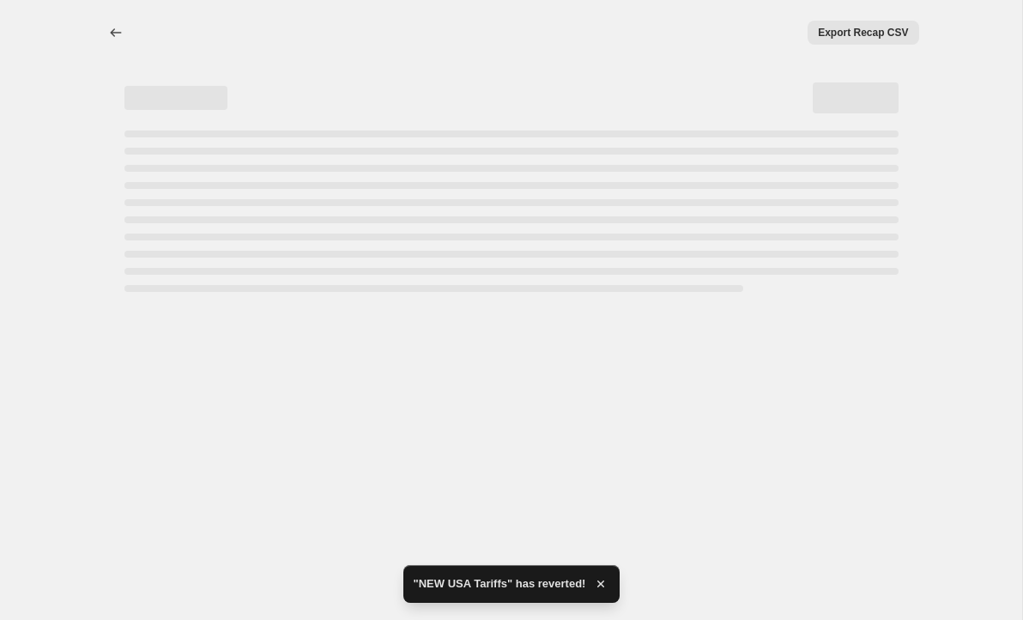
select select "percentage"
select select "no_change"
